Goal: Use online tool/utility: Utilize a website feature to perform a specific function

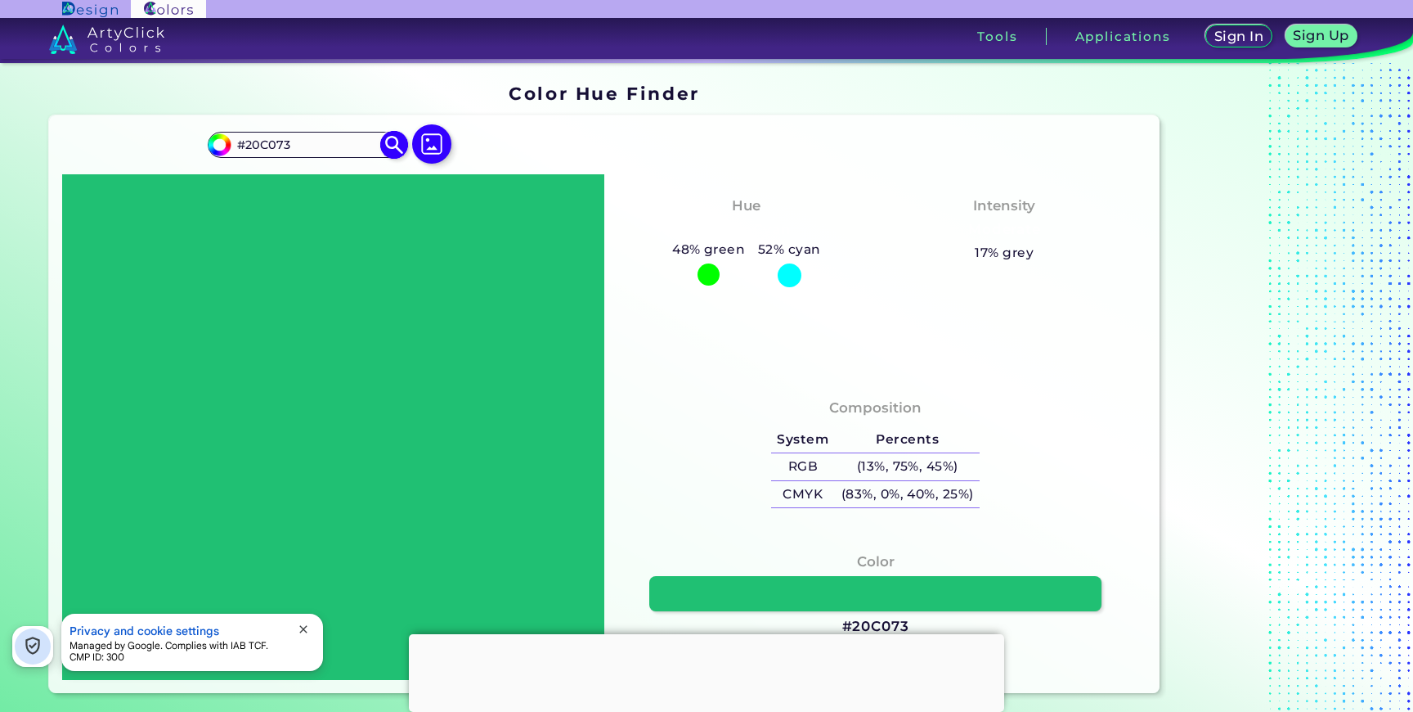
drag, startPoint x: 295, startPoint y: 143, endPoint x: 212, endPoint y: 138, distance: 83.6
click at [211, 138] on div "#20c073 #20C073 Acadia ◉ Acid Green ◉ Aero Blue ◉ Alabaster ◉ Albescent White ◉…" at bounding box center [307, 145] width 198 height 26
click at [260, 143] on input "0xffFF8A01" at bounding box center [307, 144] width 152 height 22
type input "#FF8A01"
click at [388, 148] on img at bounding box center [394, 145] width 29 height 29
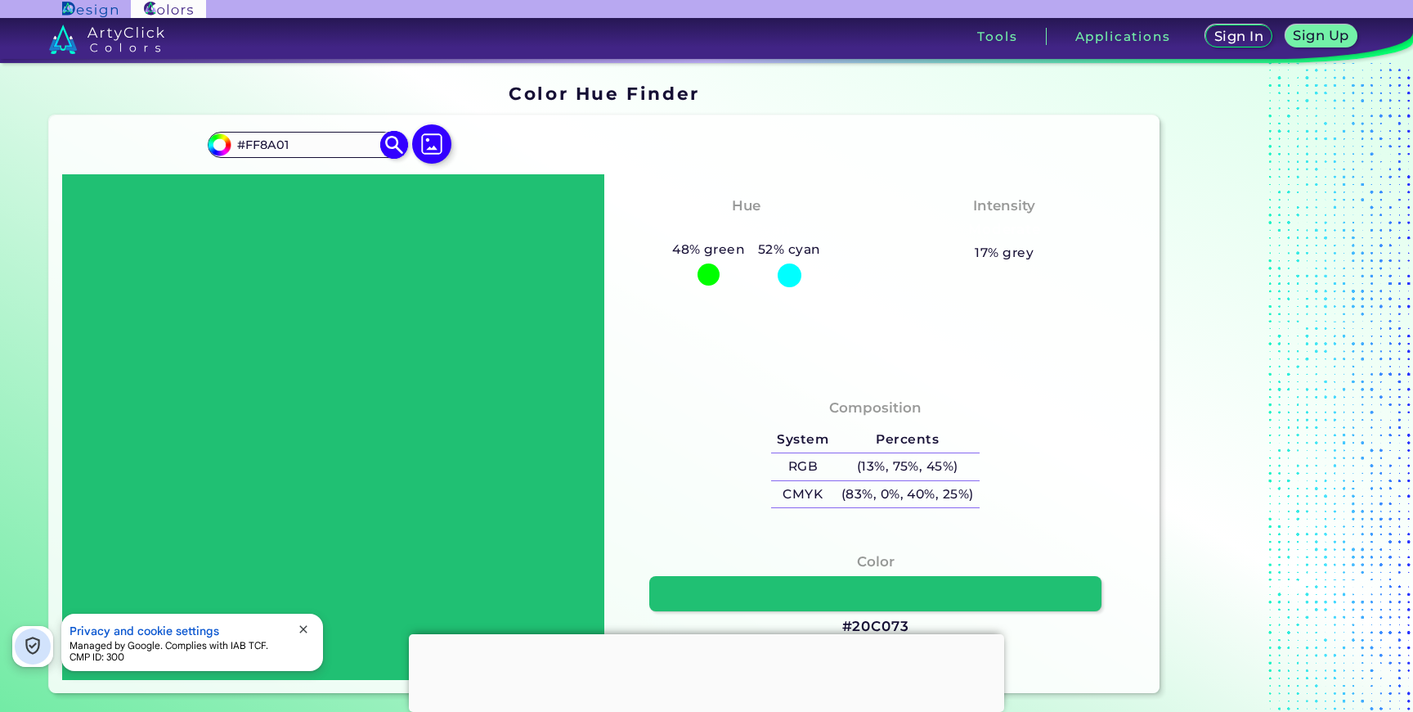
type input "#ff8a01"
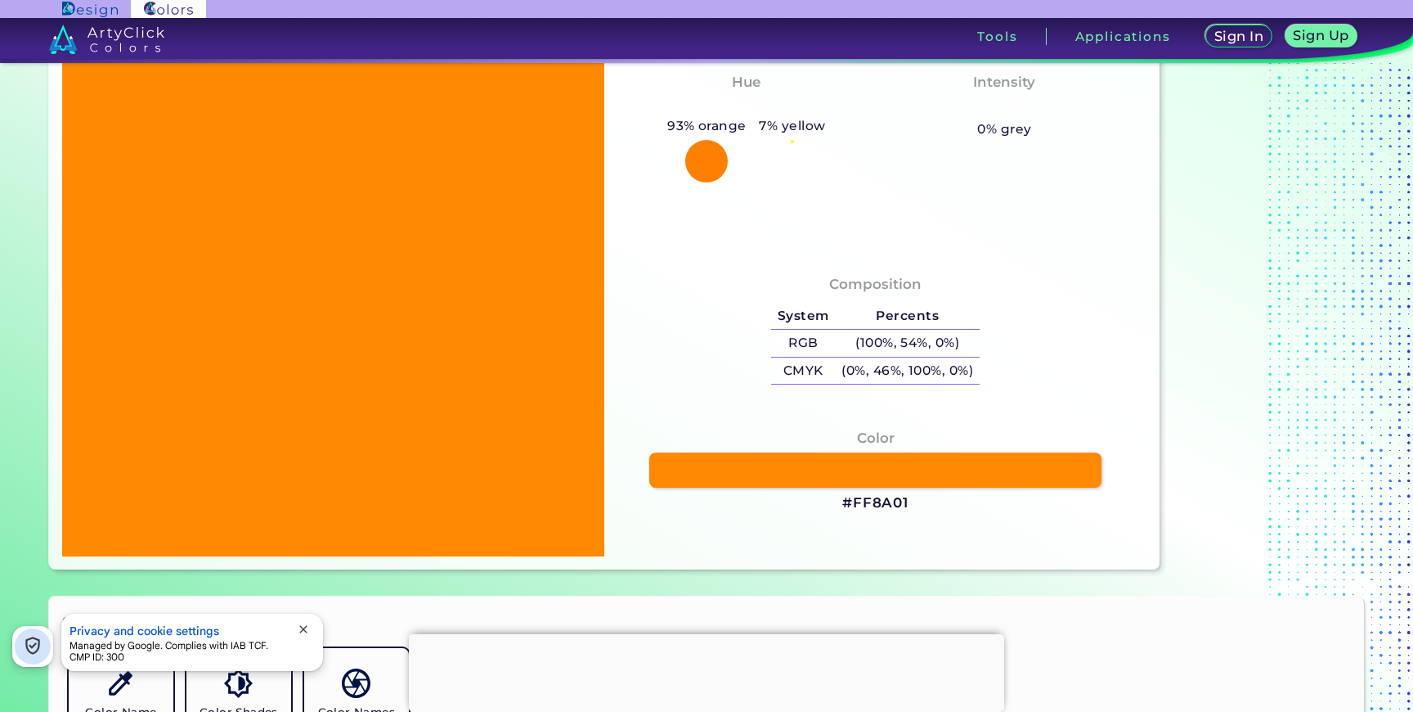
scroll to position [137, 0]
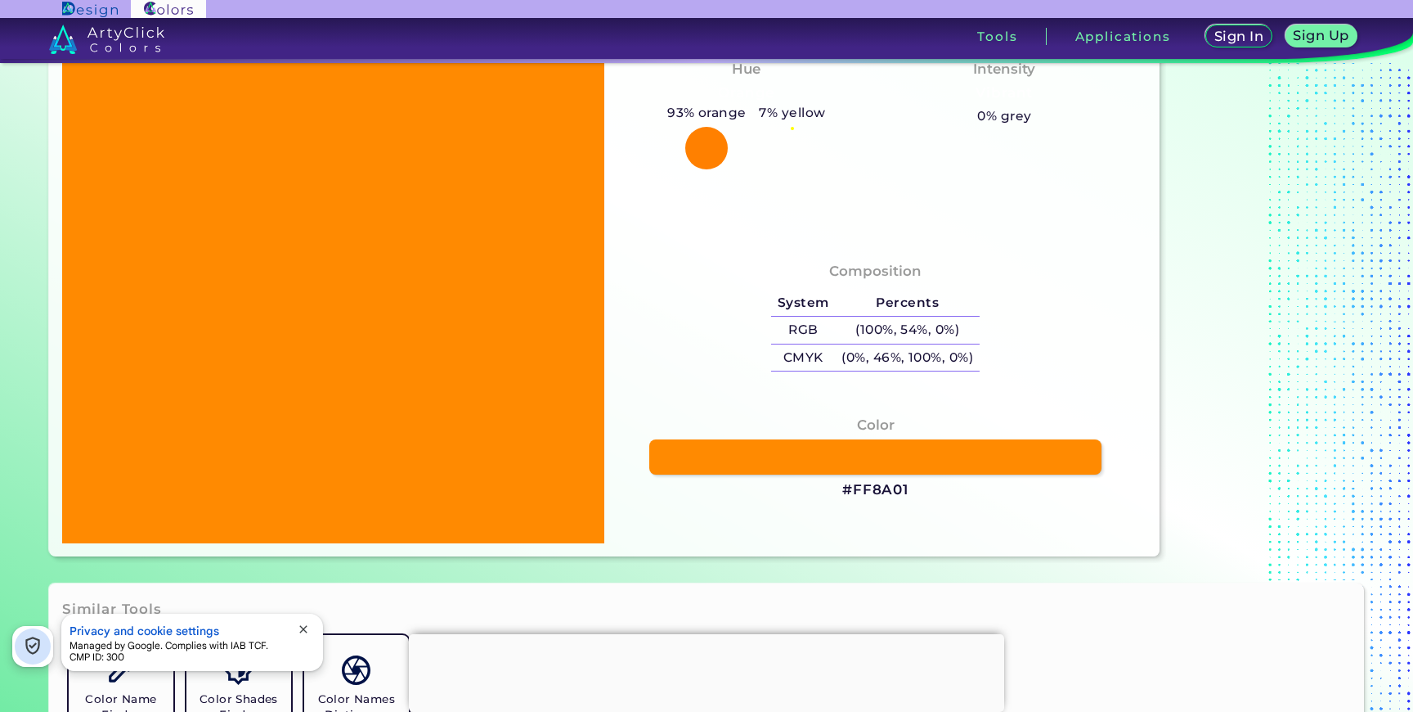
click at [887, 487] on h3 "#FF8A01" at bounding box center [875, 490] width 66 height 20
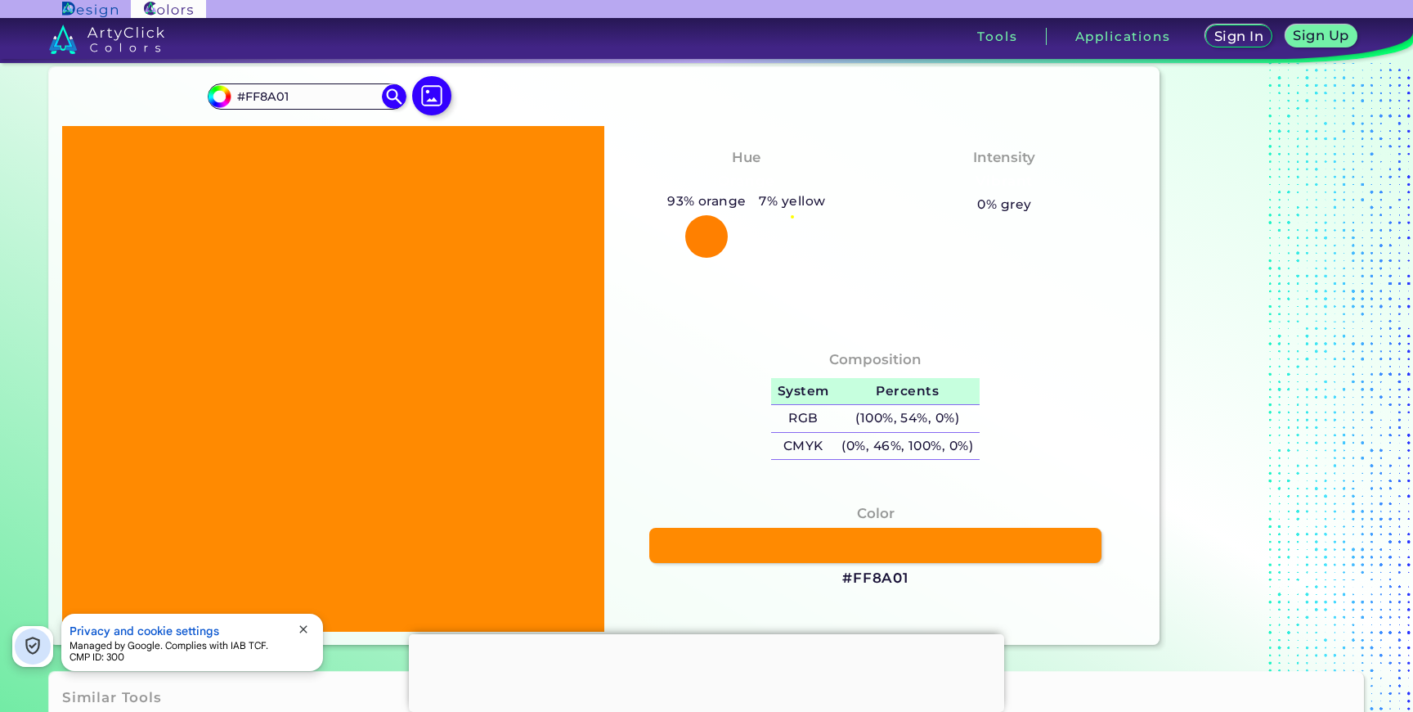
scroll to position [0, 0]
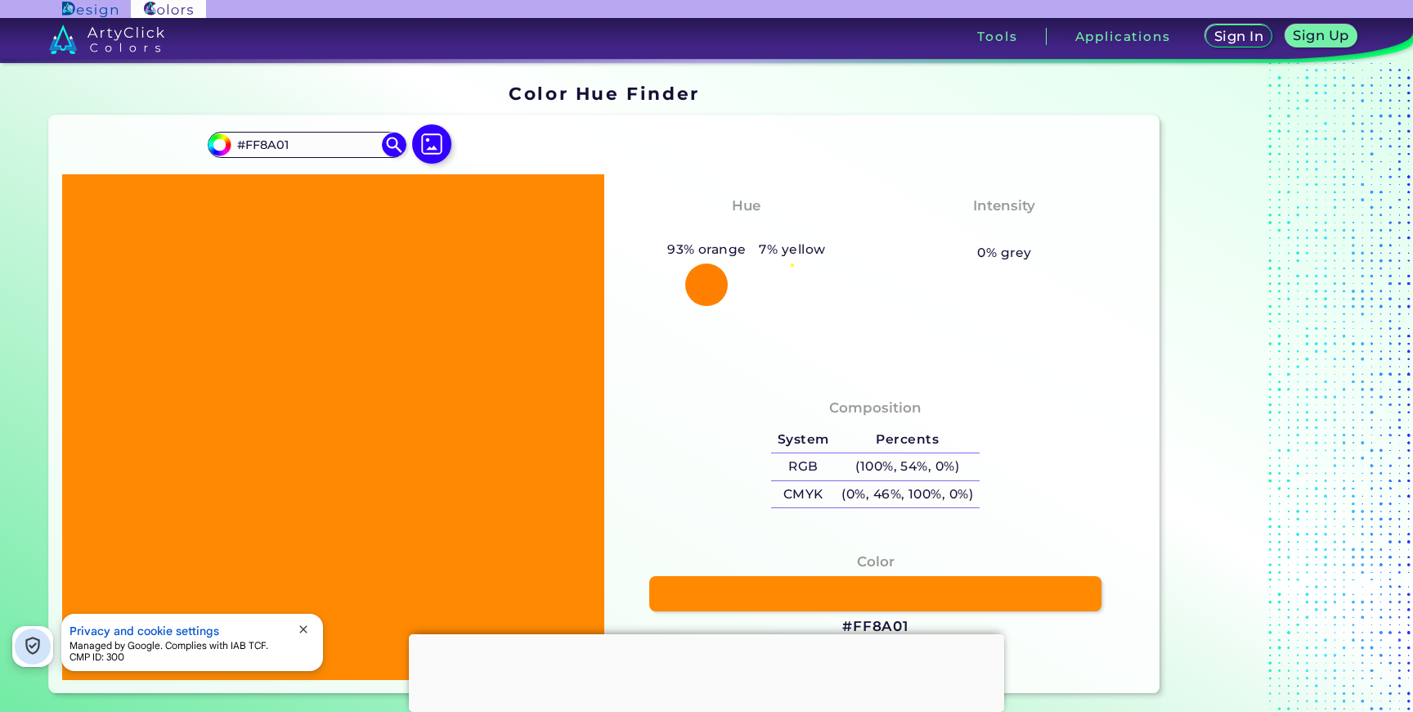
drag, startPoint x: 303, startPoint y: 146, endPoint x: 159, endPoint y: 146, distance: 144.8
click at [159, 146] on div "#ff8a01 #FF8A01 Acadia ◉ Acid Green ◉ Aero Blue ◉ Alabaster ◉ Albescent White ◉…" at bounding box center [604, 403] width 1111 height 577
paste input "76B15"
type input "#F76B15"
click at [396, 144] on img at bounding box center [394, 145] width 29 height 29
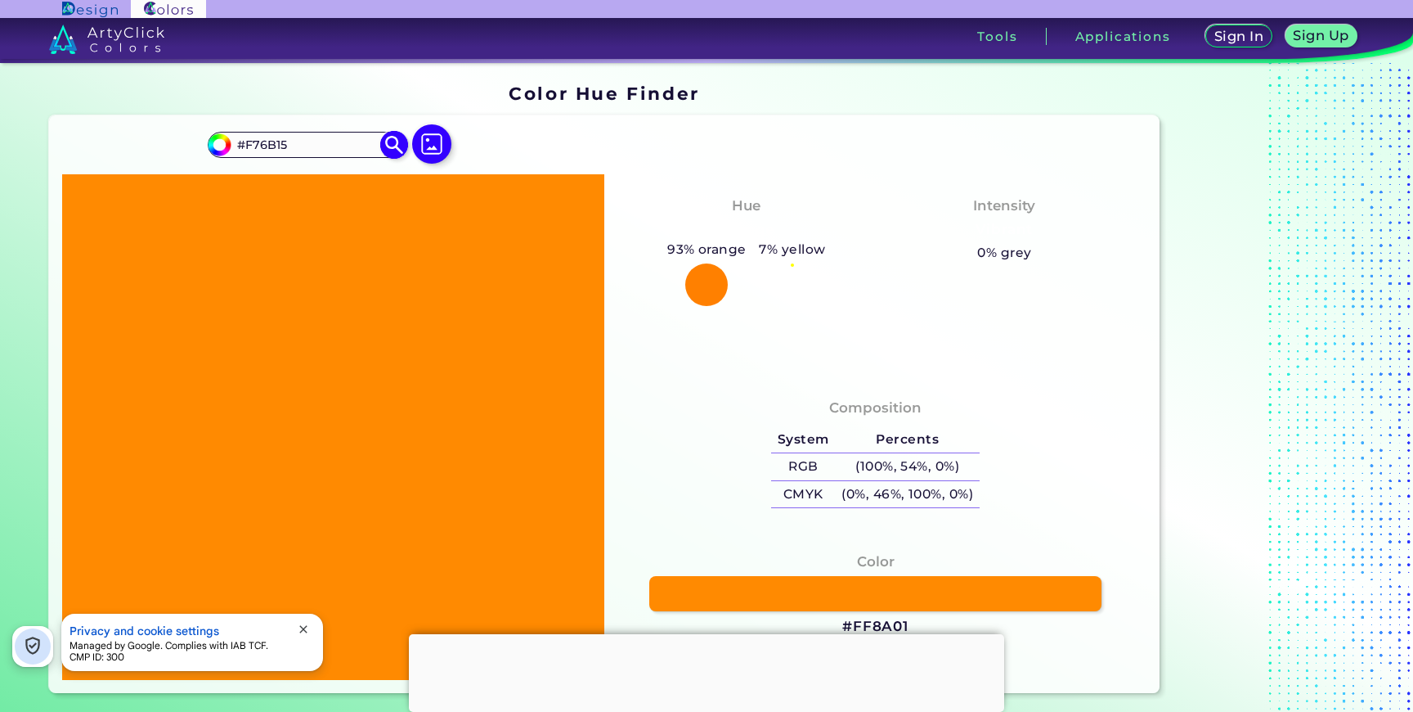
type input "#f76b15"
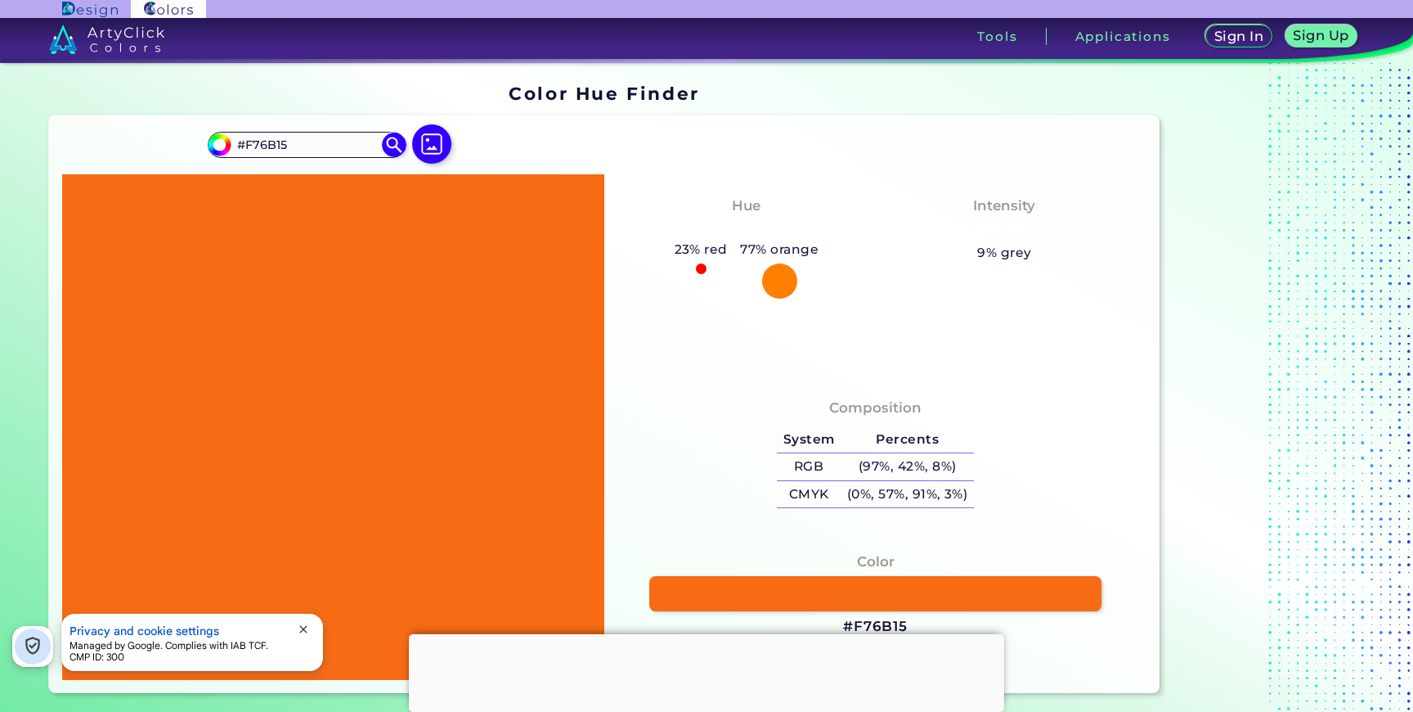
drag, startPoint x: 317, startPoint y: 150, endPoint x: 203, endPoint y: 150, distance: 114.5
click at [203, 150] on div "#f76b15 #F76B15 Acadia ◉ Acid Green ◉ Aero Blue ◉ Alabaster ◉ Albescent White ◉…" at bounding box center [604, 403] width 1111 height 577
paste input "F8A01"
type input "#FF8A01"
click at [393, 139] on img at bounding box center [394, 145] width 29 height 29
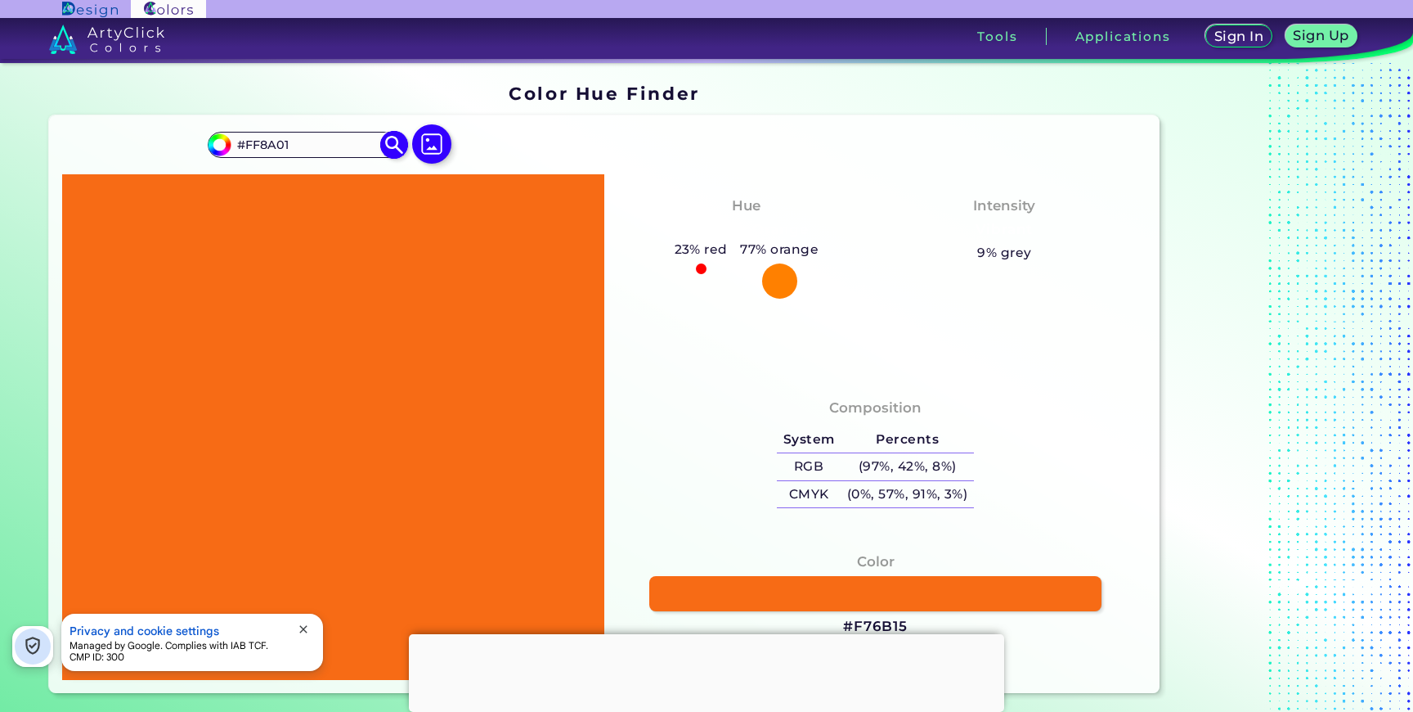
type input "#ff8a01"
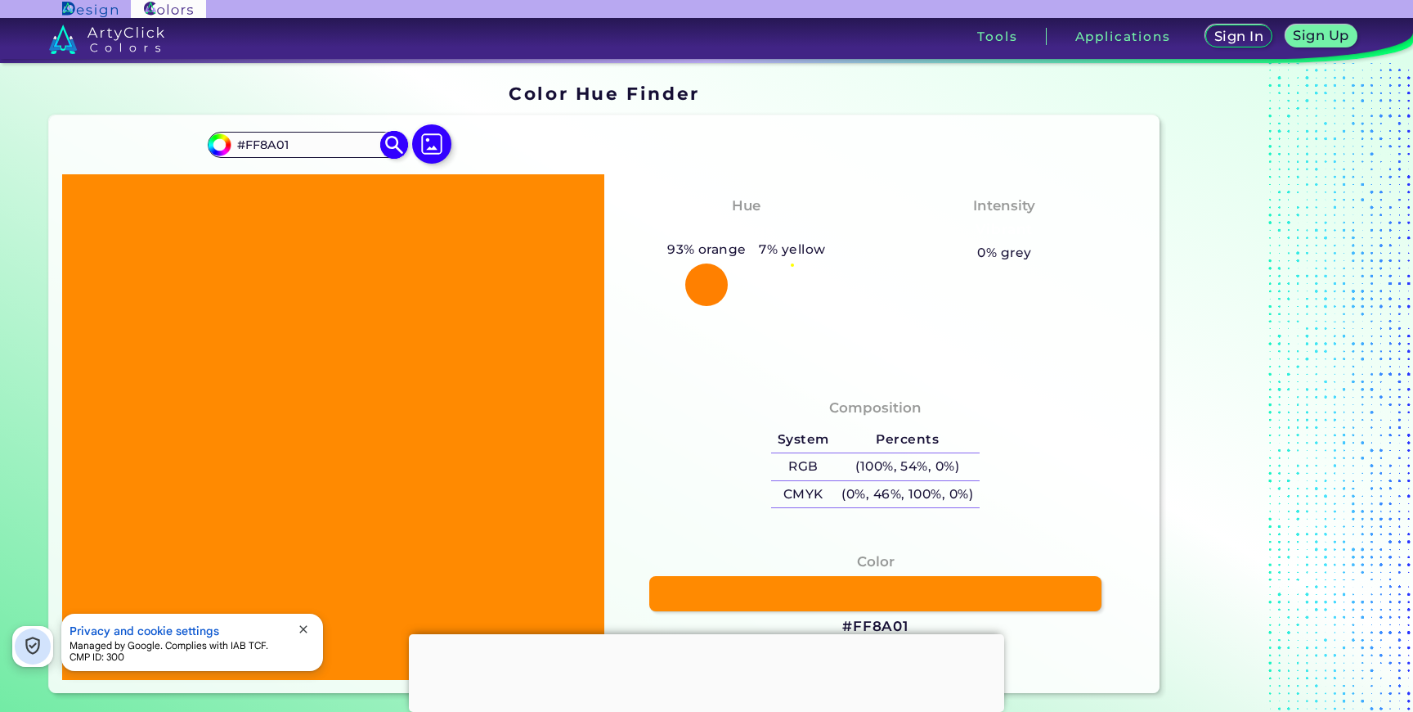
click at [393, 139] on img at bounding box center [394, 145] width 29 height 29
drag, startPoint x: 337, startPoint y: 147, endPoint x: 225, endPoint y: 147, distance: 112.0
click at [225, 147] on div "#ff8a01 #FF8A01 Acadia ◉ Acid Green ◉ Aero Blue ◉ Alabaster ◉ Albescent White ◉…" at bounding box center [307, 145] width 198 height 26
paste input "0xff"
drag, startPoint x: 262, startPoint y: 145, endPoint x: 229, endPoint y: 143, distance: 32.8
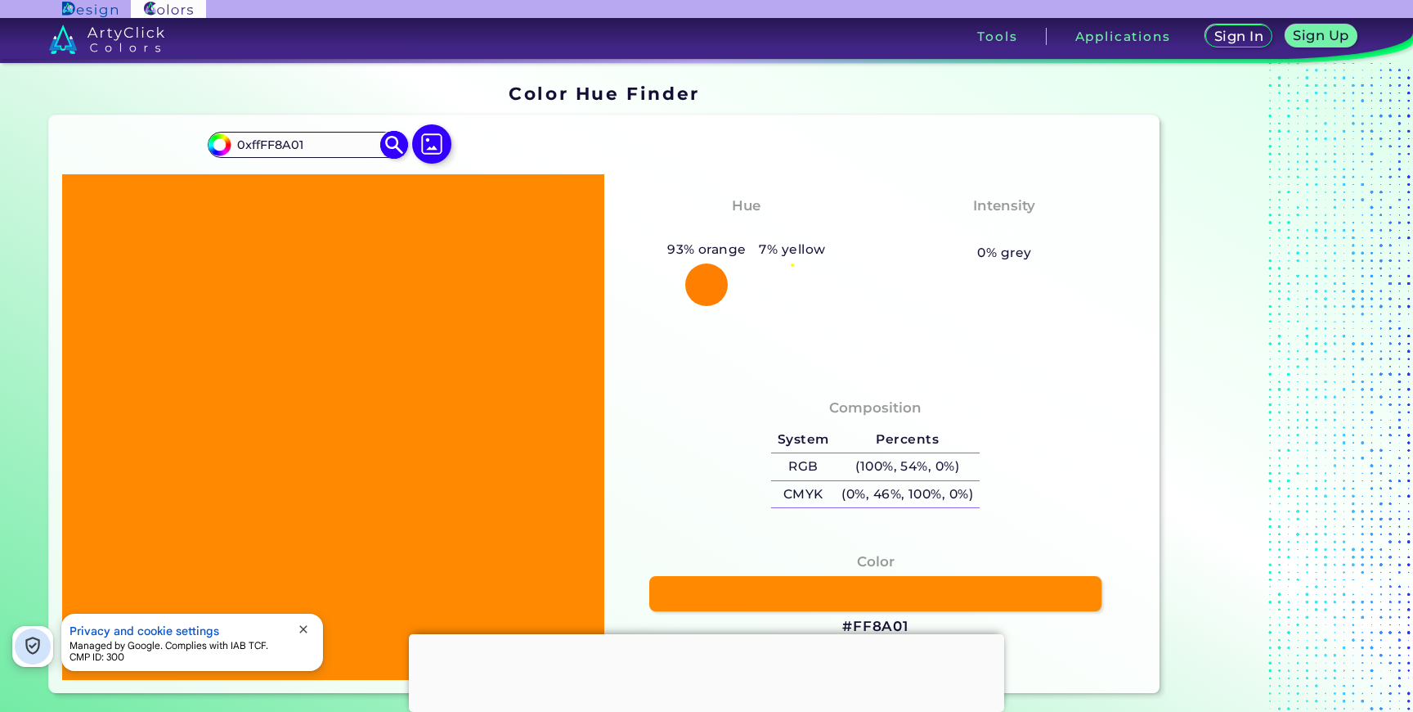
click at [229, 143] on div "#ff8a01 0xffFF8A01 Acadia ◉ Acid Green ◉ Aero Blue ◉ Alabaster ◉ Albescent Whit…" at bounding box center [307, 145] width 198 height 26
click at [391, 135] on img at bounding box center [394, 145] width 29 height 29
click at [392, 150] on img at bounding box center [394, 145] width 29 height 29
click at [327, 142] on input "#FF8A01" at bounding box center [307, 144] width 152 height 22
drag, startPoint x: 293, startPoint y: 145, endPoint x: 207, endPoint y: 145, distance: 85.9
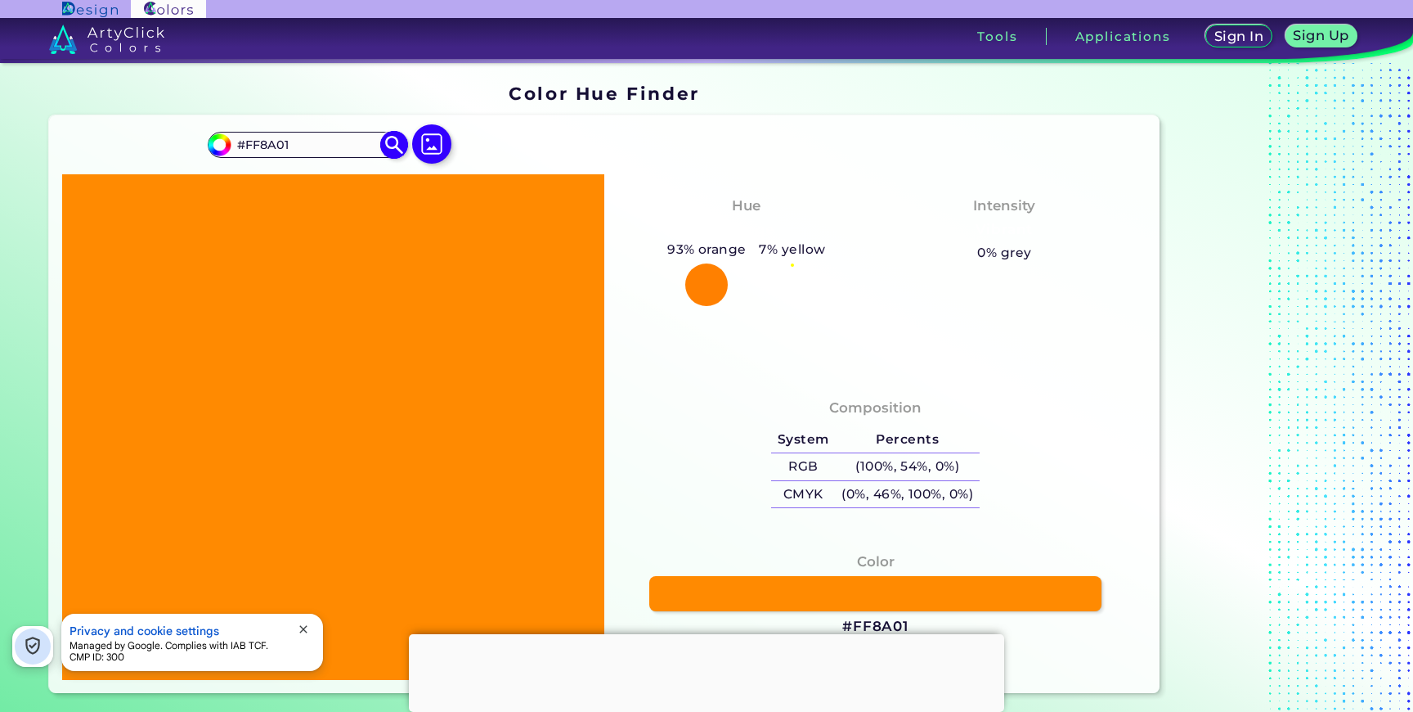
click at [206, 145] on div "#ff8a01 #FF8A01 Acadia ◉ Acid Green ◉ Aero Blue ◉ Alabaster ◉ Albescent White ◉…" at bounding box center [604, 403] width 1111 height 577
paste input "0xFFFFEFD6"
click at [392, 147] on img at bounding box center [394, 145] width 29 height 29
drag, startPoint x: 266, startPoint y: 148, endPoint x: 204, endPoint y: 146, distance: 62.2
click at [204, 146] on div "#ff8a01 0xFFFFEFD6 Acadia ◉ Acid Green ◉ Aero Blue ◉ Alabaster ◉ Albescent Whit…" at bounding box center [604, 403] width 1111 height 577
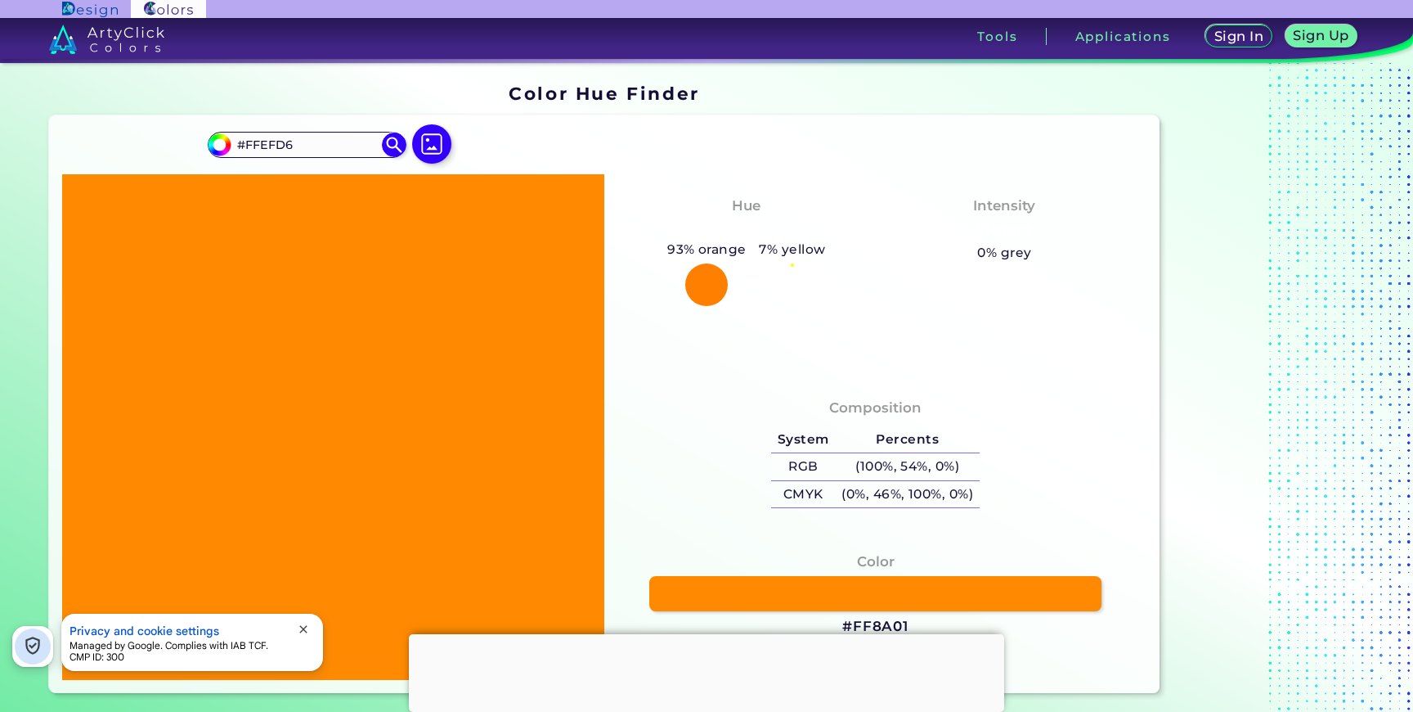
type input "#FFEFD6"
type input "#ffefd6"
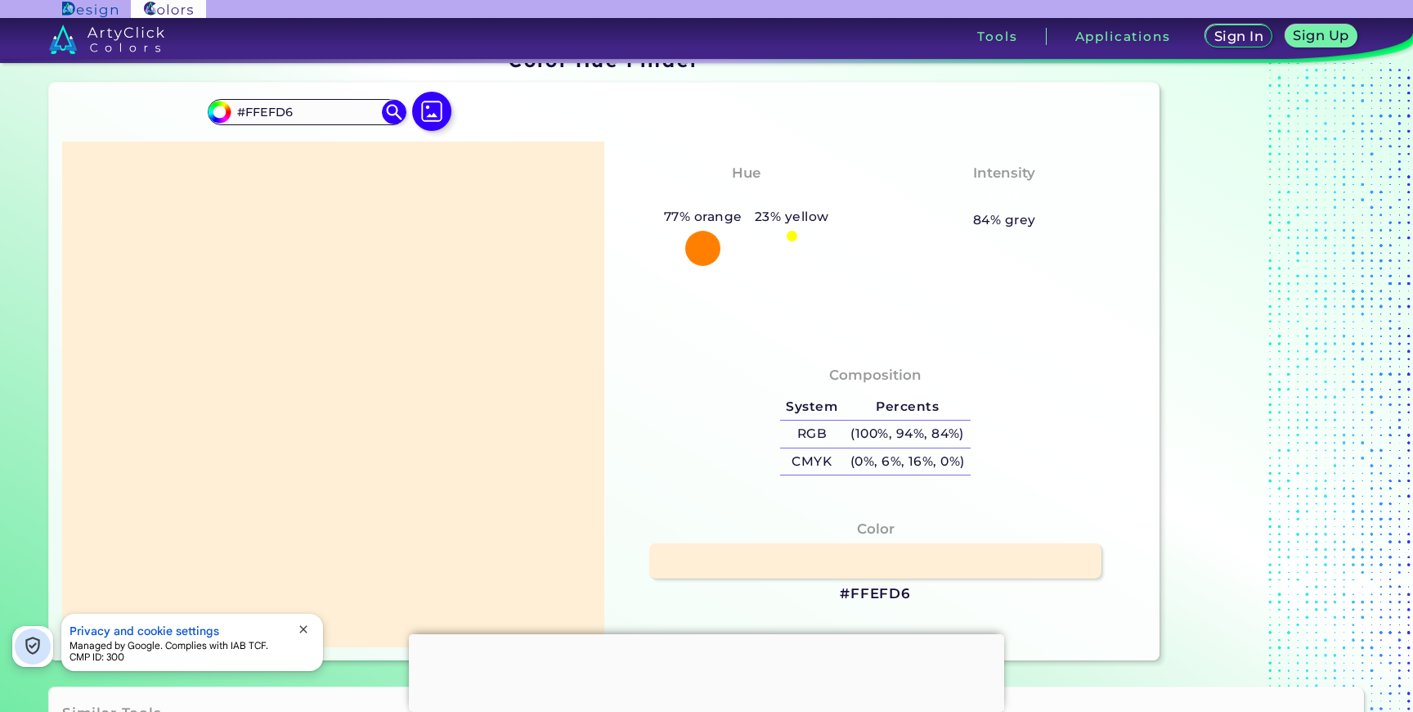
scroll to position [27, 0]
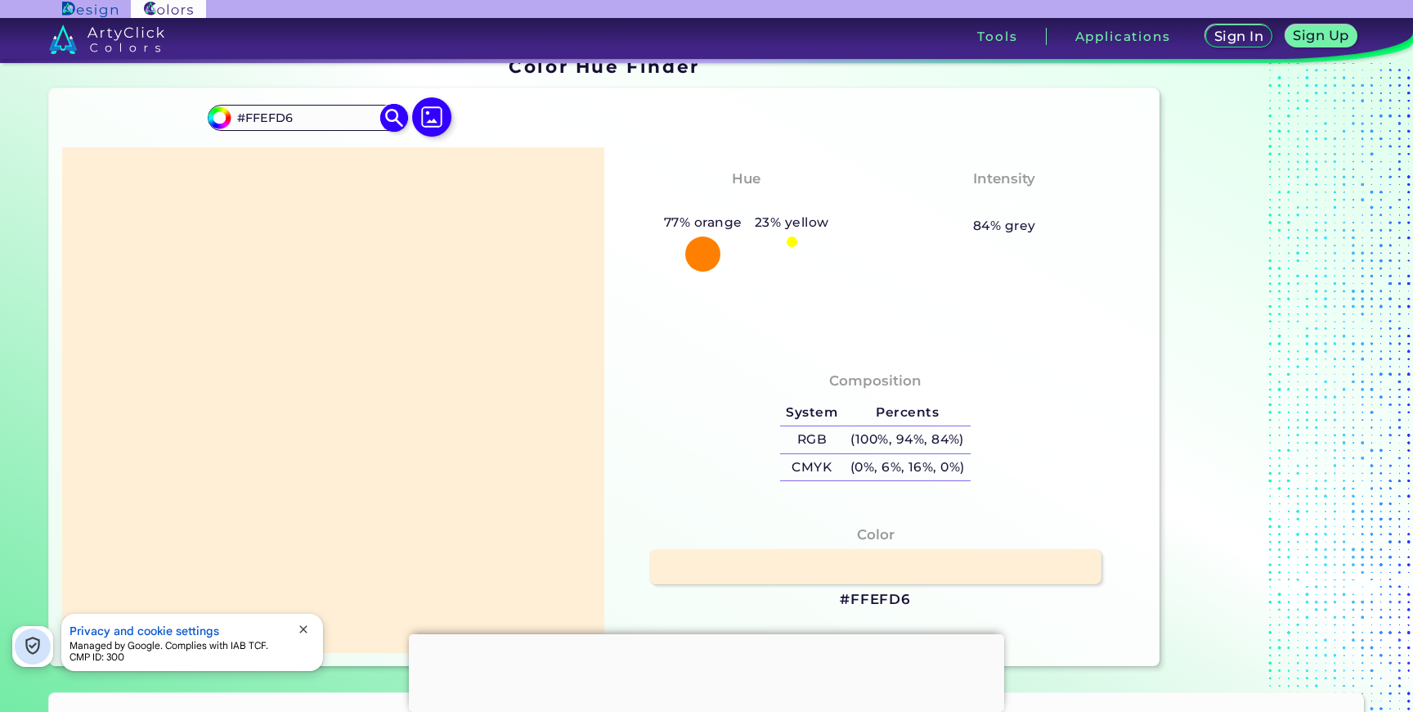
drag, startPoint x: 301, startPoint y: 119, endPoint x: 207, endPoint y: 119, distance: 94.1
click at [208, 119] on div "#ffefd6 #FFEFD6 Acadia ◉ Acid Green ◉ Aero Blue ◉ Alabaster ◉ Albescent White ◉…" at bounding box center [307, 118] width 198 height 26
paste input "0xFFFEF6DD"
drag, startPoint x: 265, startPoint y: 120, endPoint x: 227, endPoint y: 120, distance: 38.4
click at [227, 120] on div "#ffefd6 0xFFFEF6DD Acadia ◉ Acid Green ◉ Aero Blue ◉ Alabaster ◉ Albescent Whit…" at bounding box center [307, 118] width 198 height 26
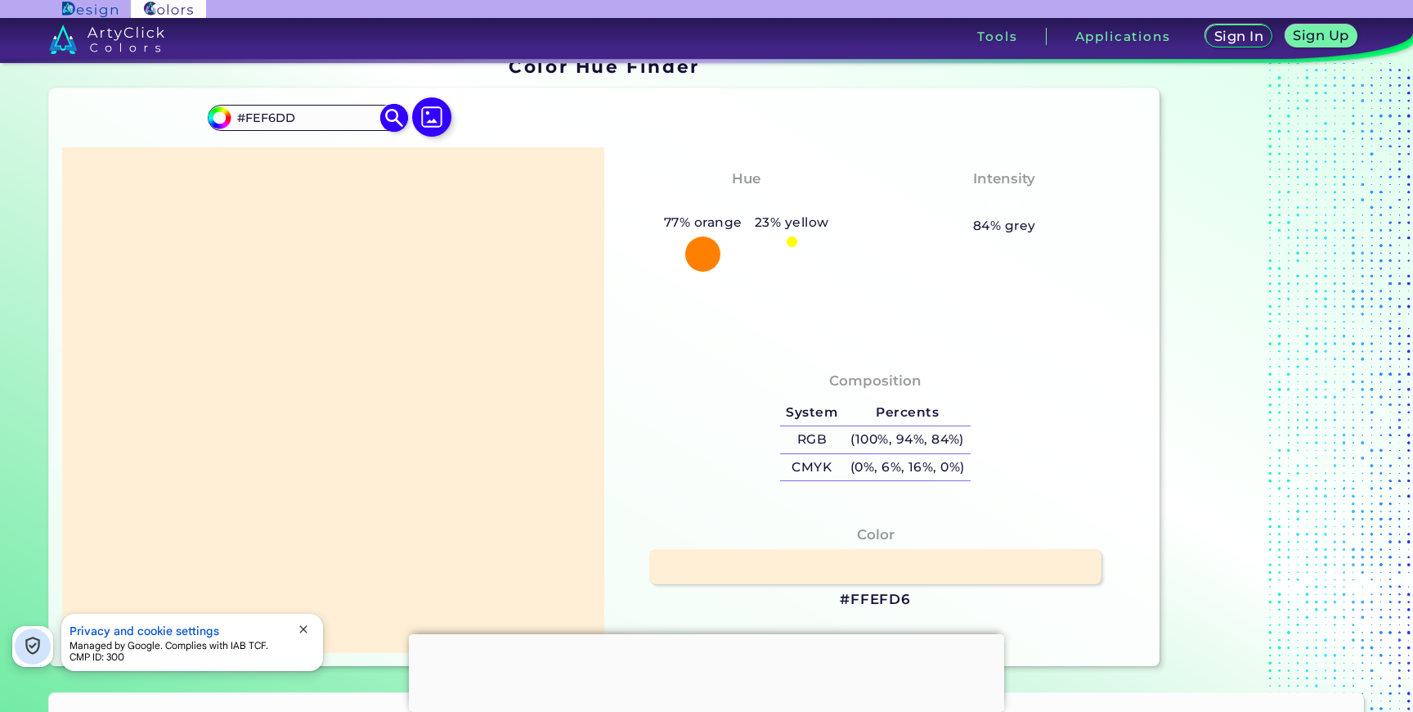
type input "#FEF6DD"
type input "#fef6dd"
